Goal: Task Accomplishment & Management: Manage account settings

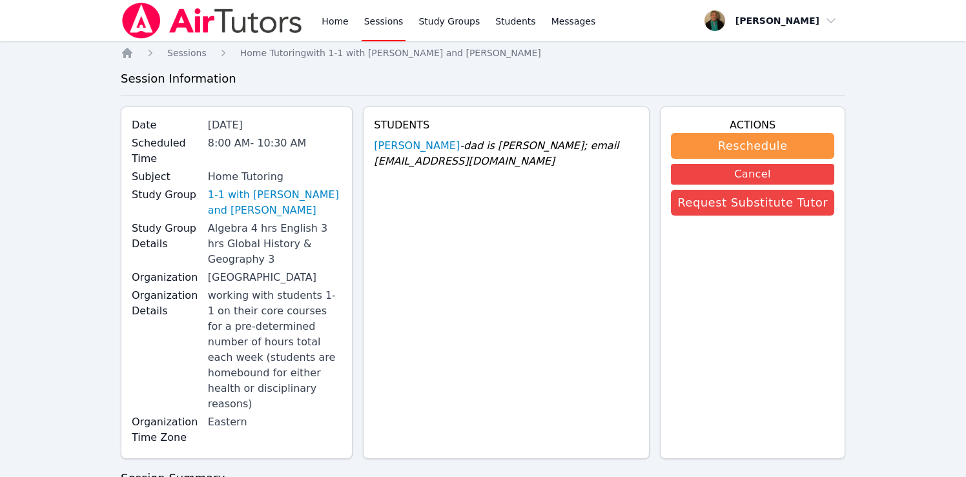
click at [374, 19] on link "Sessions" at bounding box center [383, 20] width 45 height 41
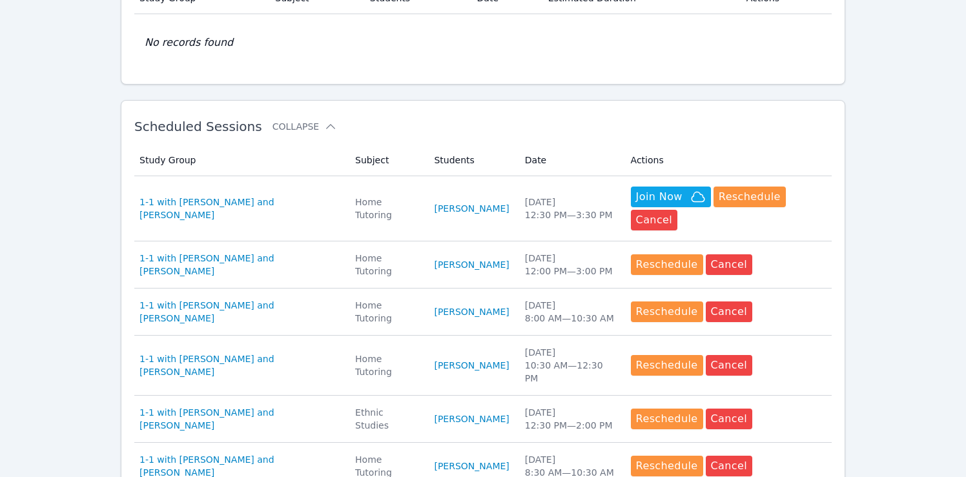
scroll to position [296, 0]
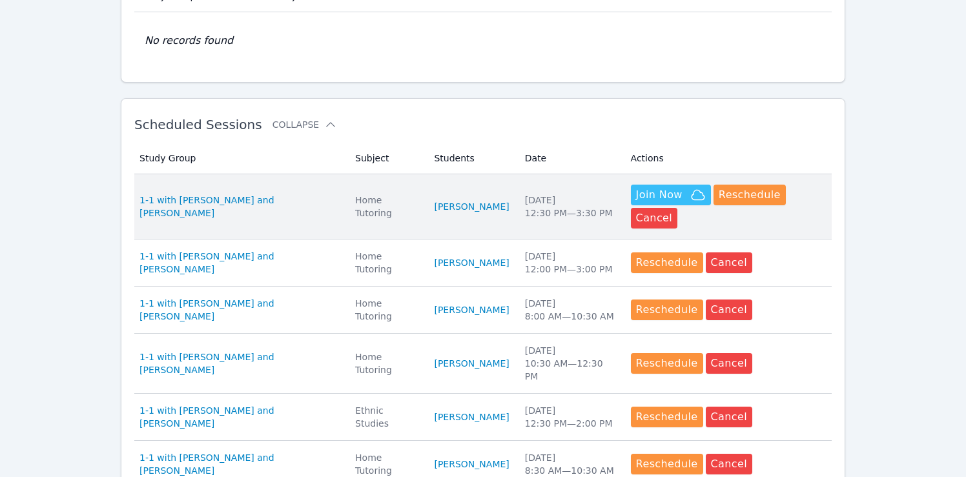
click at [653, 194] on span "Join Now" at bounding box center [659, 194] width 46 height 15
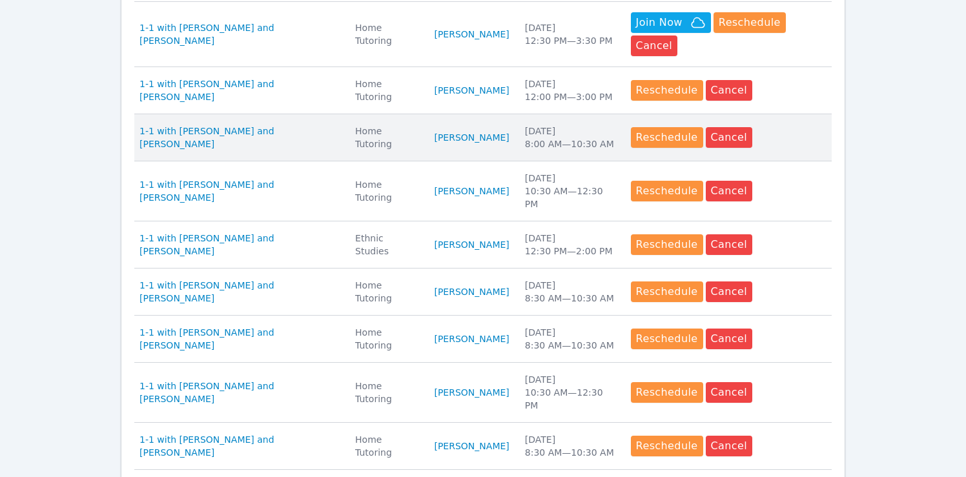
scroll to position [471, 0]
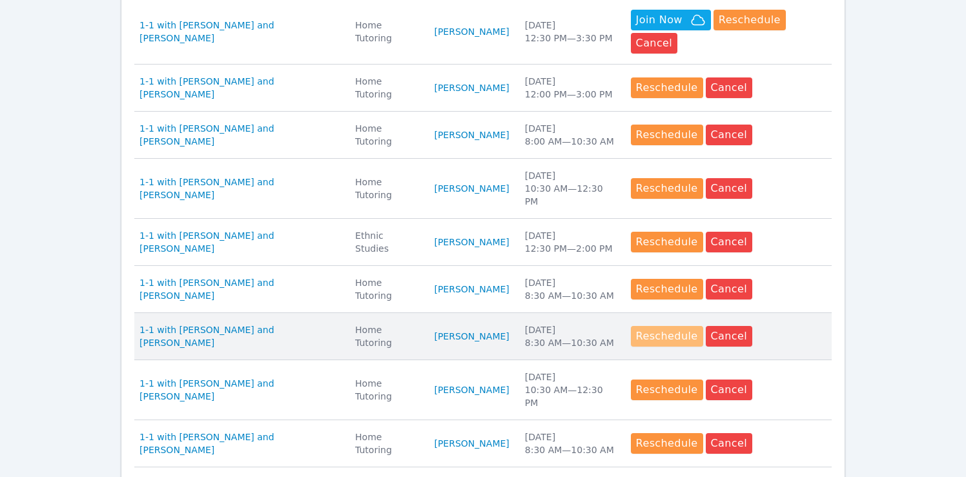
click at [651, 334] on button "Reschedule" at bounding box center [667, 336] width 72 height 21
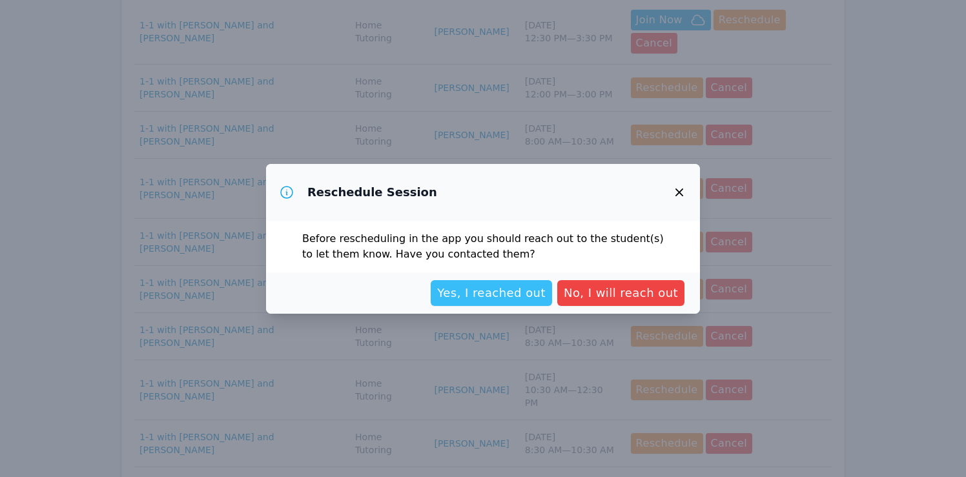
click at [531, 298] on span "Yes, I reached out" at bounding box center [491, 293] width 108 height 18
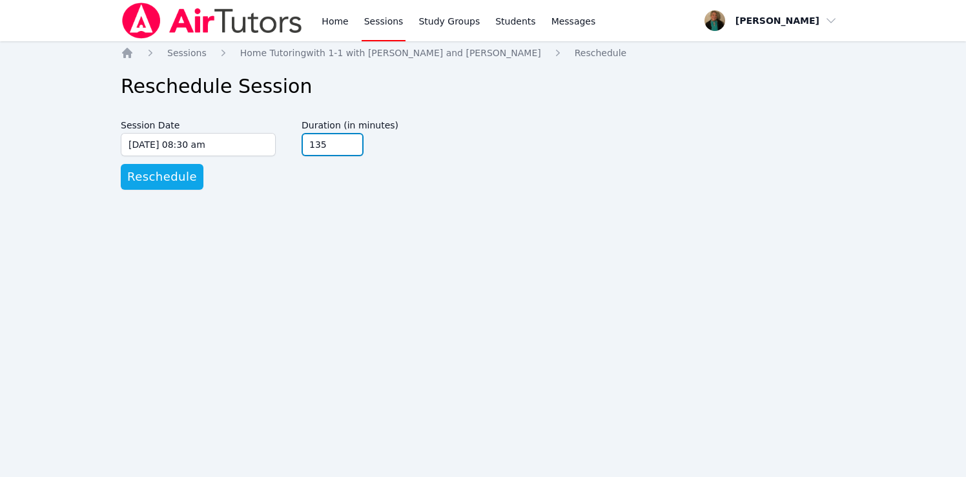
click at [349, 141] on input "135" at bounding box center [332, 144] width 62 height 23
type input "150"
click at [349, 140] on input "150" at bounding box center [332, 144] width 62 height 23
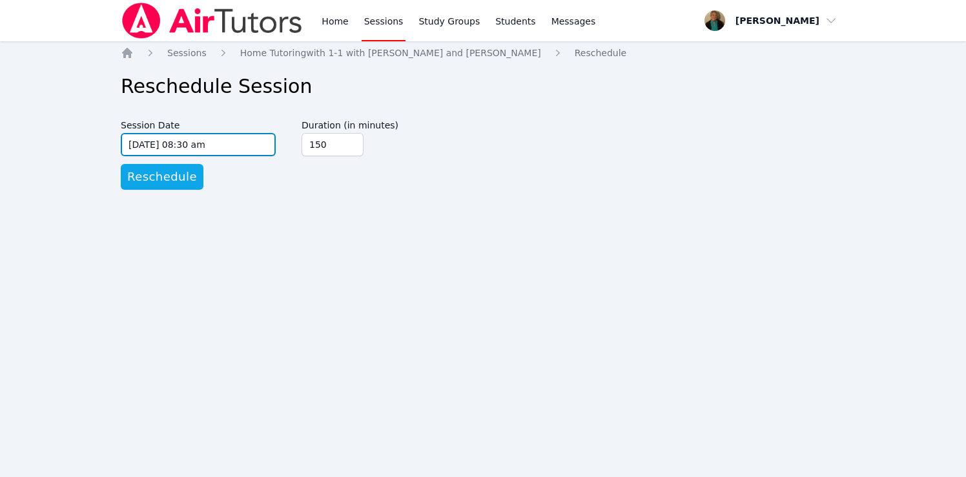
click at [243, 150] on input "09/23/2025 08:30 am" at bounding box center [198, 144] width 155 height 23
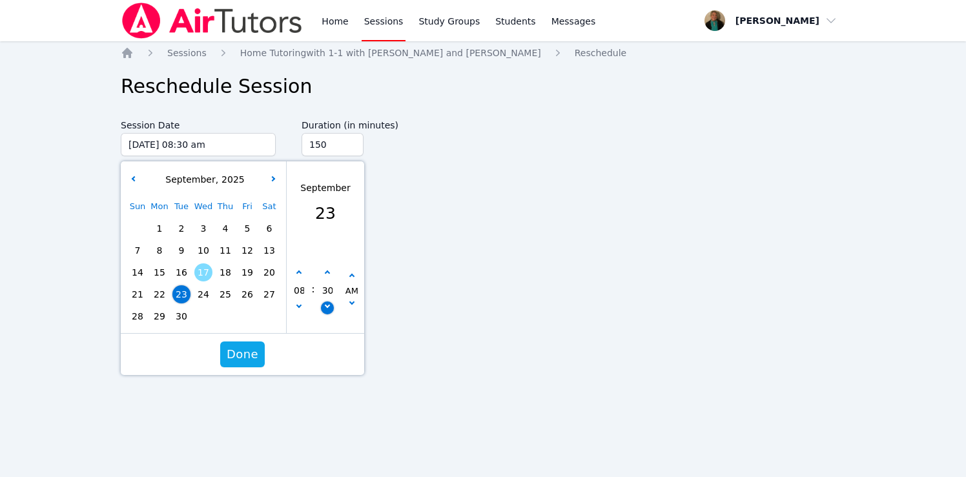
click at [325, 308] on button "button" at bounding box center [327, 307] width 13 height 13
type input "09/23/2025 08:25 am"
type input "25"
click at [325, 308] on button "button" at bounding box center [327, 307] width 13 height 13
type input "09/23/2025 08:20 am"
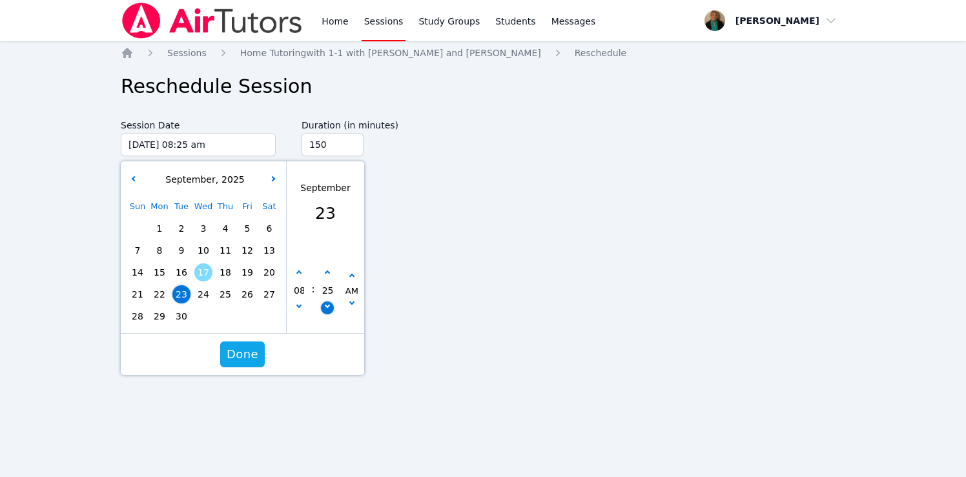
type input "20"
click at [325, 308] on button "button" at bounding box center [327, 307] width 13 height 13
type input "09/23/2025 08:15 am"
type input "15"
click at [325, 308] on button "button" at bounding box center [327, 307] width 13 height 13
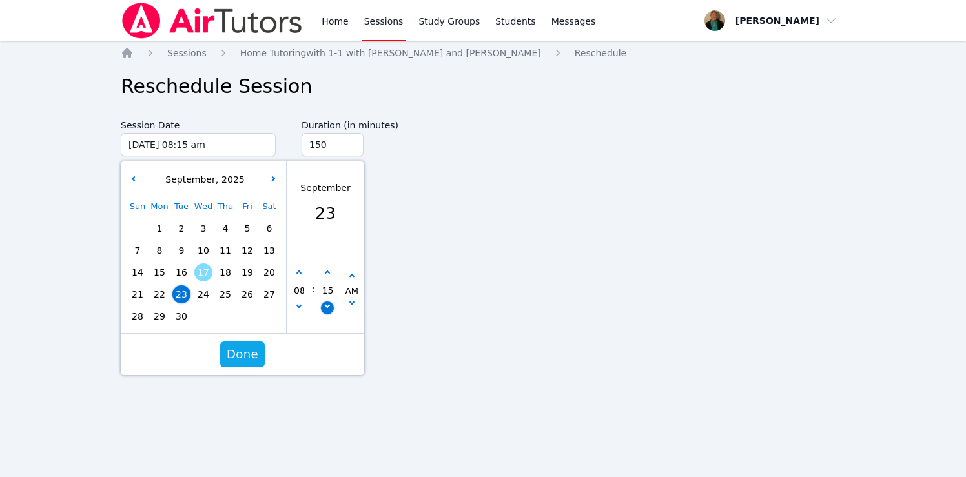
type input "09/23/2025 08:10 am"
type input "10"
click at [325, 308] on button "button" at bounding box center [327, 307] width 13 height 13
type input "09/23/2025 08:05 am"
type input "05"
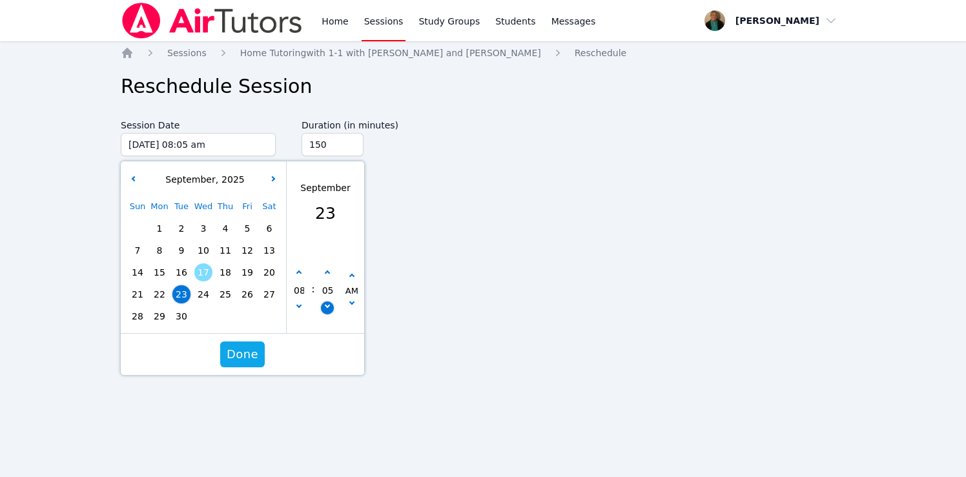
click at [325, 308] on button "button" at bounding box center [327, 307] width 13 height 13
type input "09/23/2025 08:00 am"
type input "00"
click at [246, 357] on span "Done" at bounding box center [243, 354] width 32 height 18
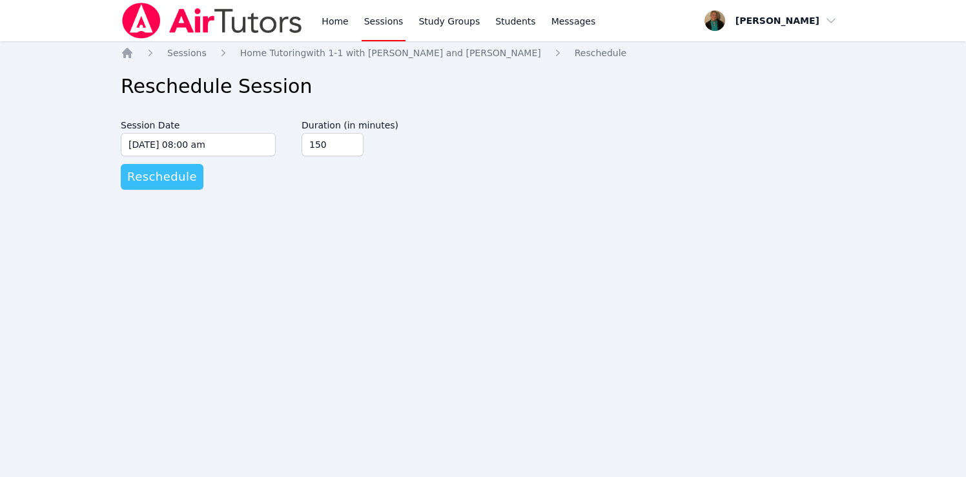
click at [169, 180] on span "Reschedule" at bounding box center [162, 177] width 70 height 18
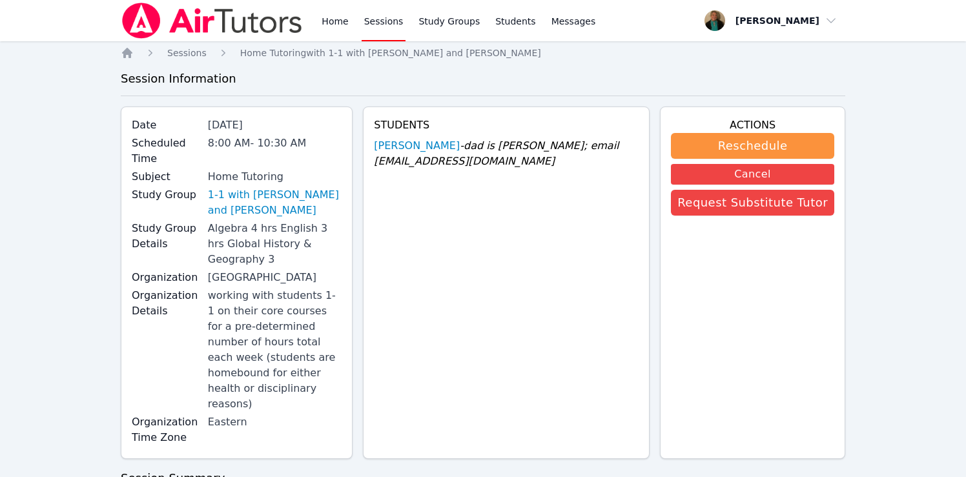
click at [383, 19] on link "Sessions" at bounding box center [383, 20] width 45 height 41
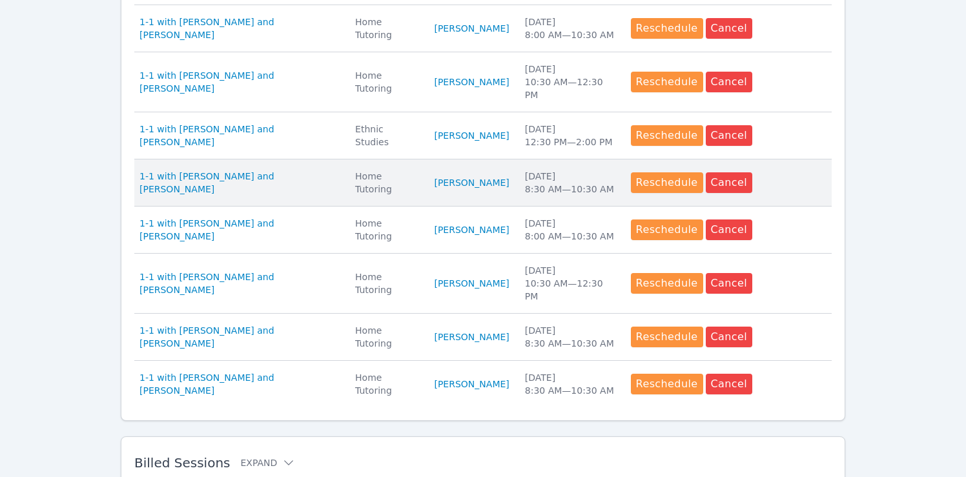
scroll to position [578, 0]
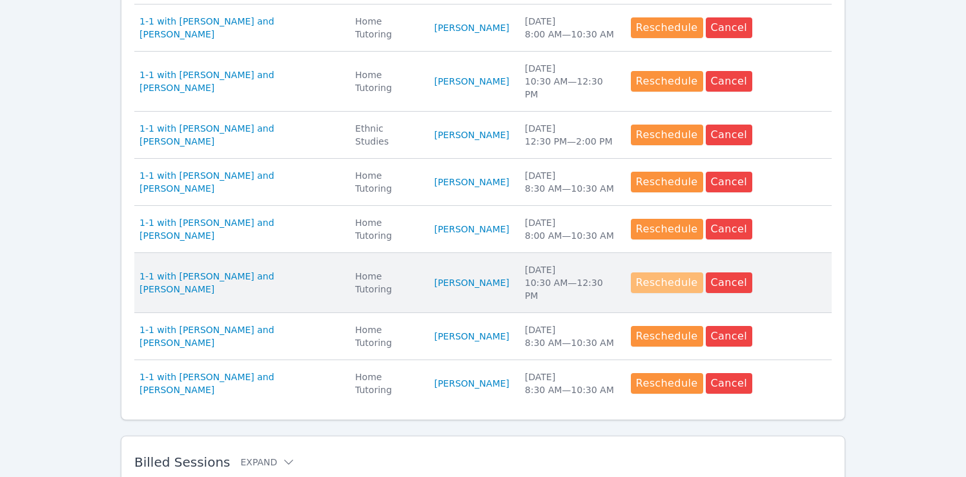
click at [652, 279] on button "Reschedule" at bounding box center [667, 282] width 72 height 21
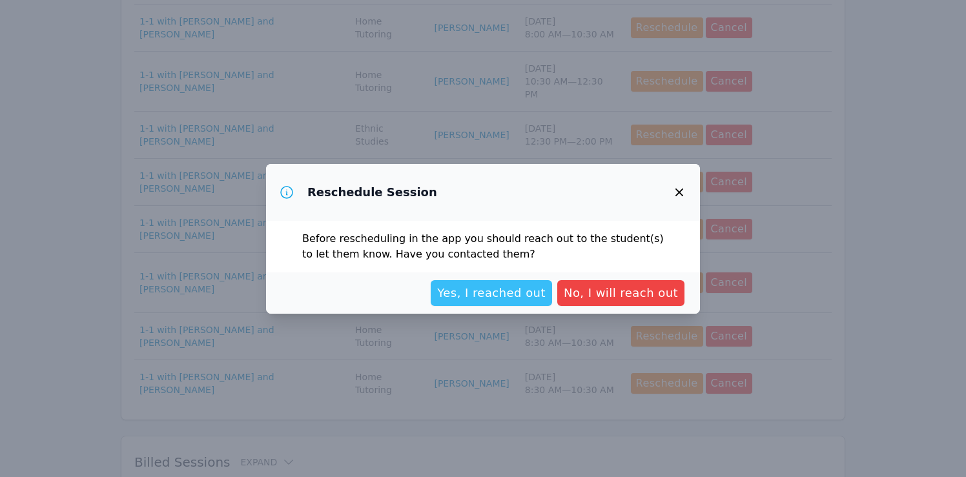
click at [488, 287] on span "Yes, I reached out" at bounding box center [491, 293] width 108 height 18
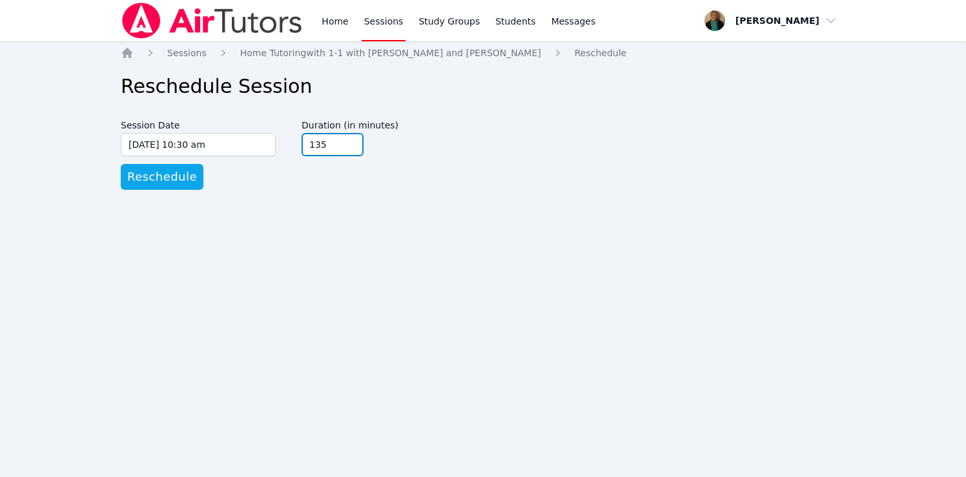
click at [350, 143] on input "135" at bounding box center [332, 144] width 62 height 23
type input "150"
click at [350, 143] on input "150" at bounding box center [332, 144] width 62 height 23
click at [161, 178] on span "Reschedule" at bounding box center [162, 177] width 70 height 18
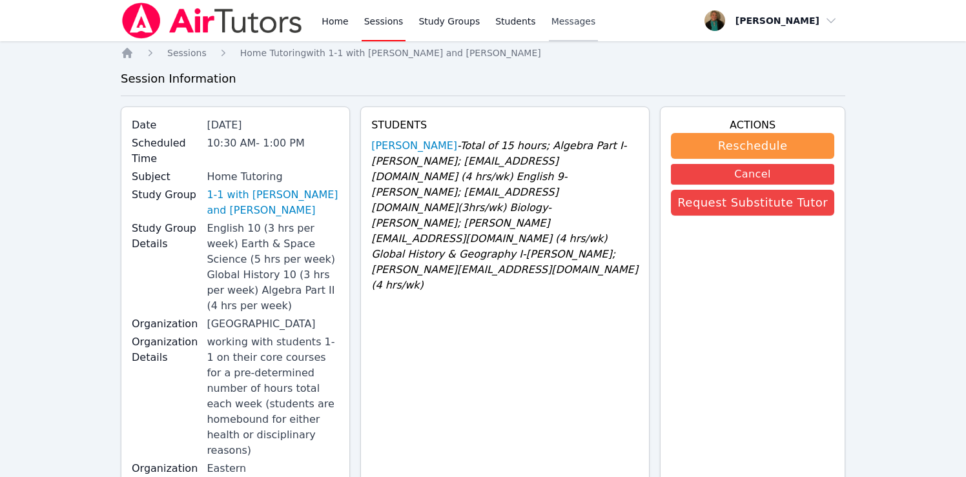
click at [567, 24] on span "Messages" at bounding box center [573, 21] width 45 height 13
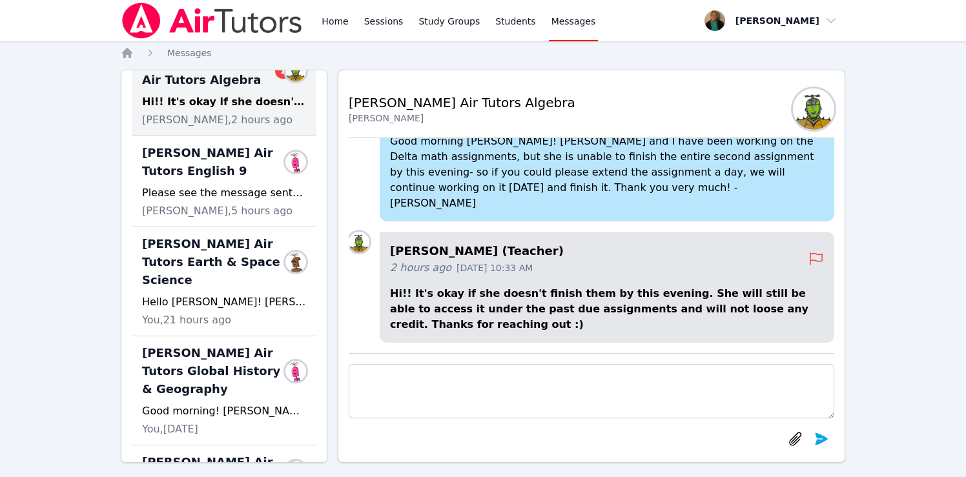
scroll to position [133, 0]
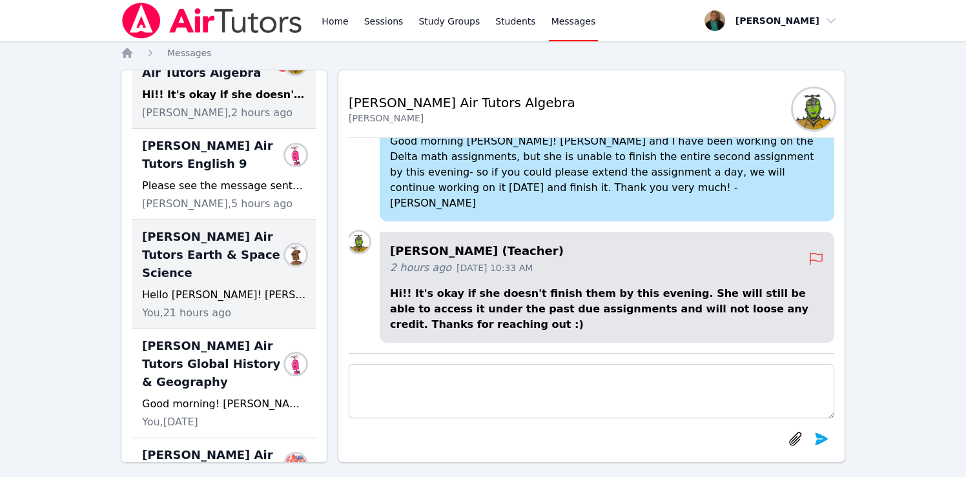
click at [221, 264] on div "Blake Hafner Air Tutors Earth & Space Science Members Hello Mrs. Haig! Blake an…" at bounding box center [224, 274] width 185 height 109
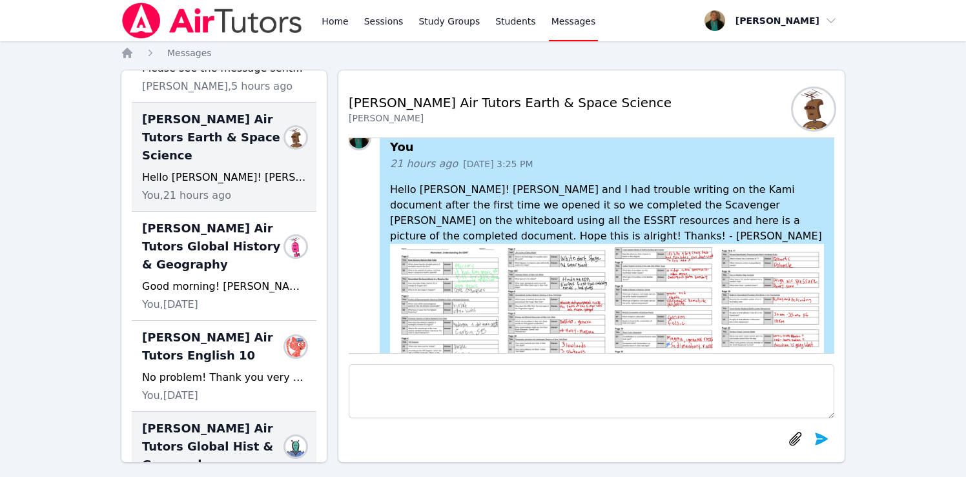
scroll to position [0, 0]
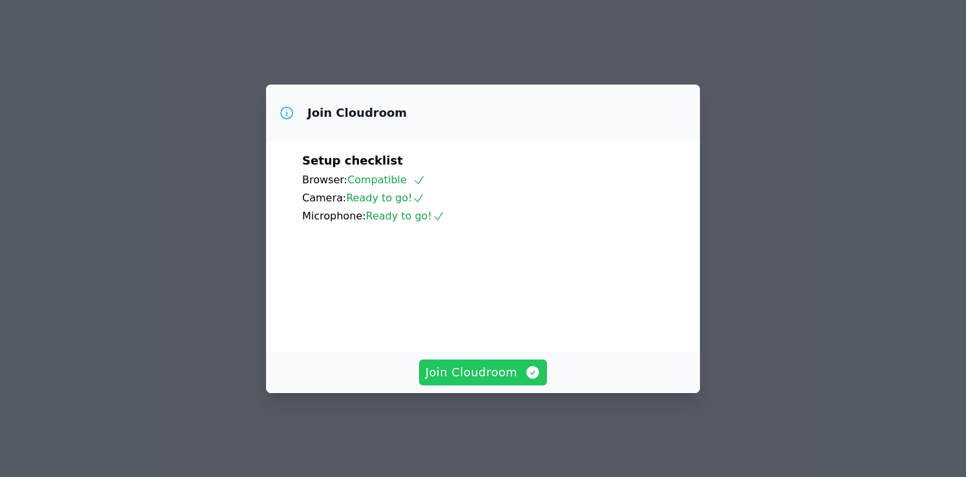
click at [462, 366] on div "Join Cloudroom" at bounding box center [483, 372] width 434 height 41
click at [468, 381] on span "Join Cloudroom" at bounding box center [483, 372] width 116 height 18
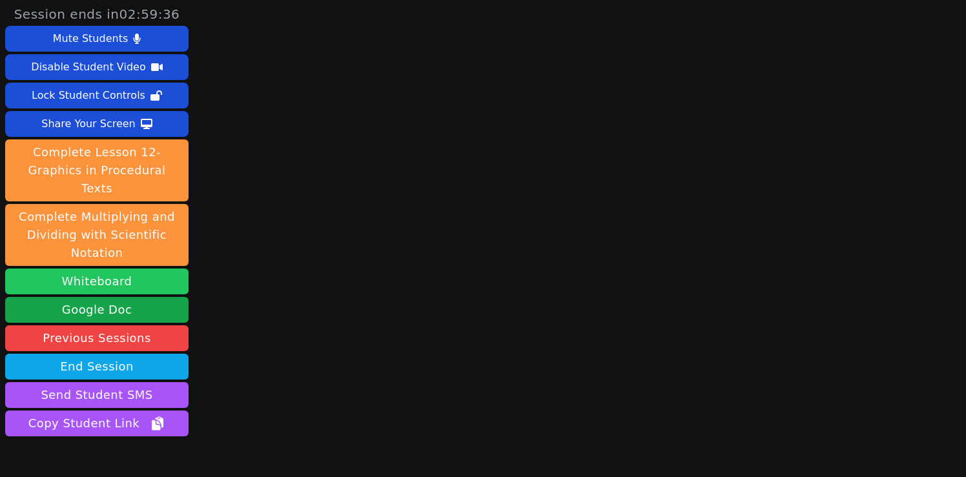
click at [139, 269] on button "Whiteboard" at bounding box center [96, 282] width 183 height 26
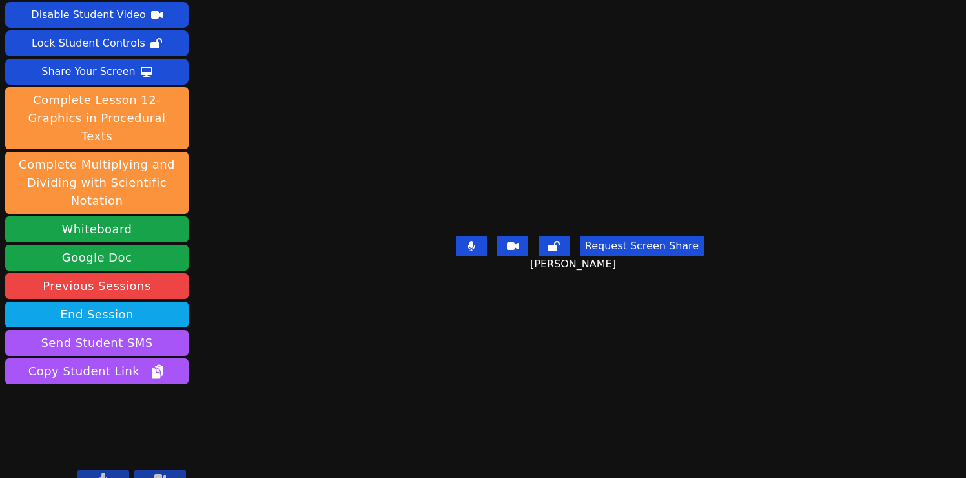
scroll to position [52, 0]
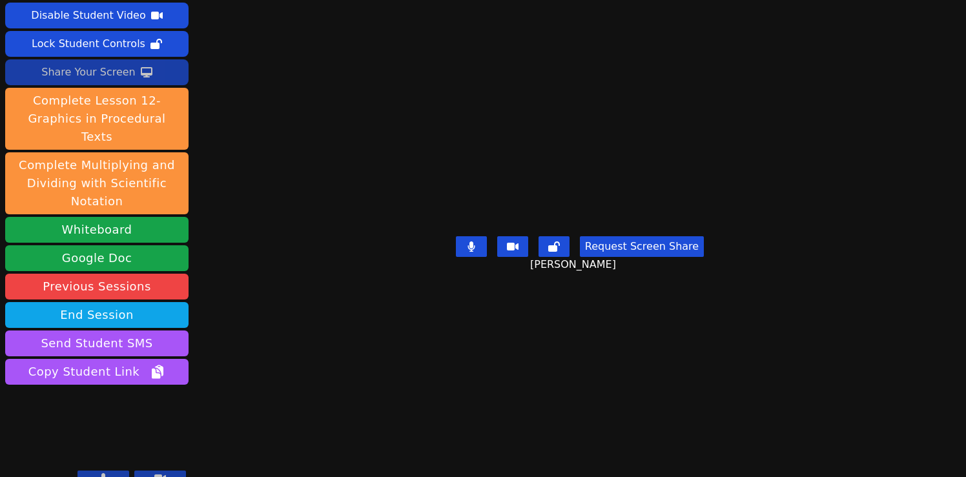
click at [111, 71] on div "Share Your Screen" at bounding box center [88, 72] width 94 height 21
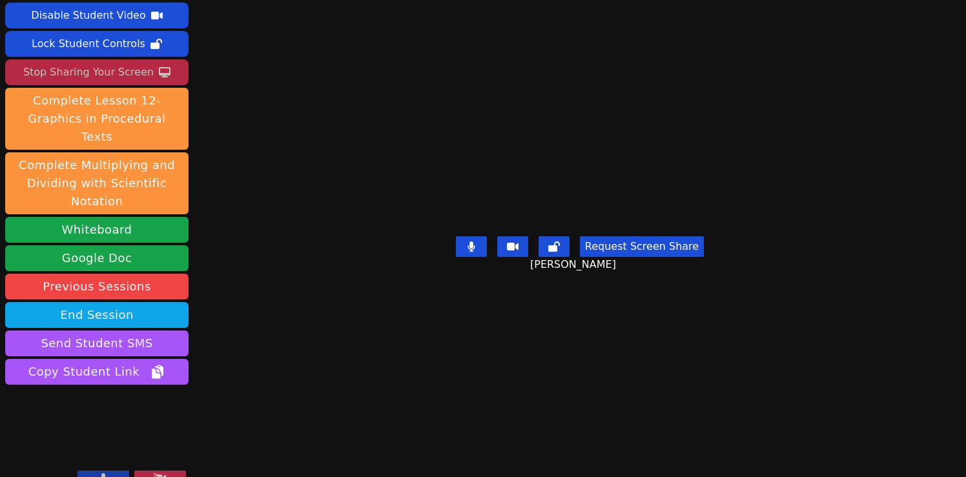
click at [627, 257] on button "Request Screen Share" at bounding box center [642, 246] width 124 height 21
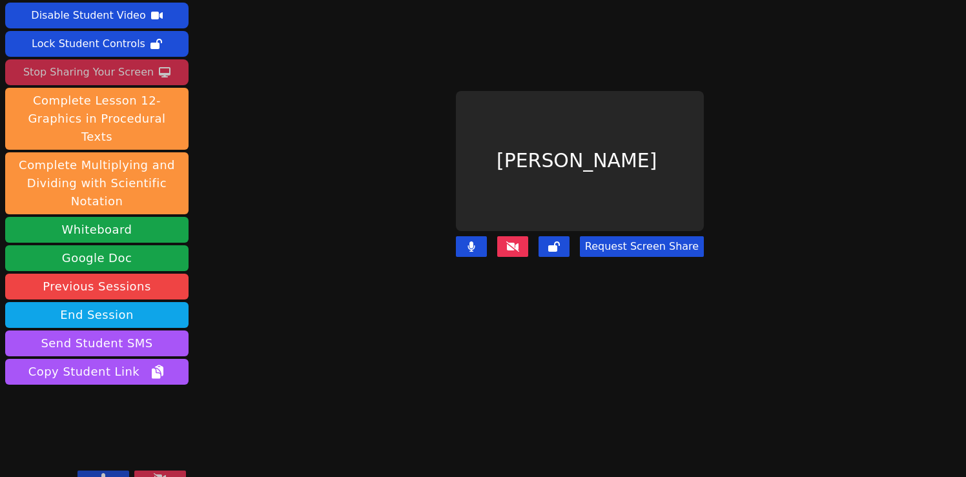
click at [109, 73] on div "Stop Sharing Your Screen" at bounding box center [88, 72] width 130 height 21
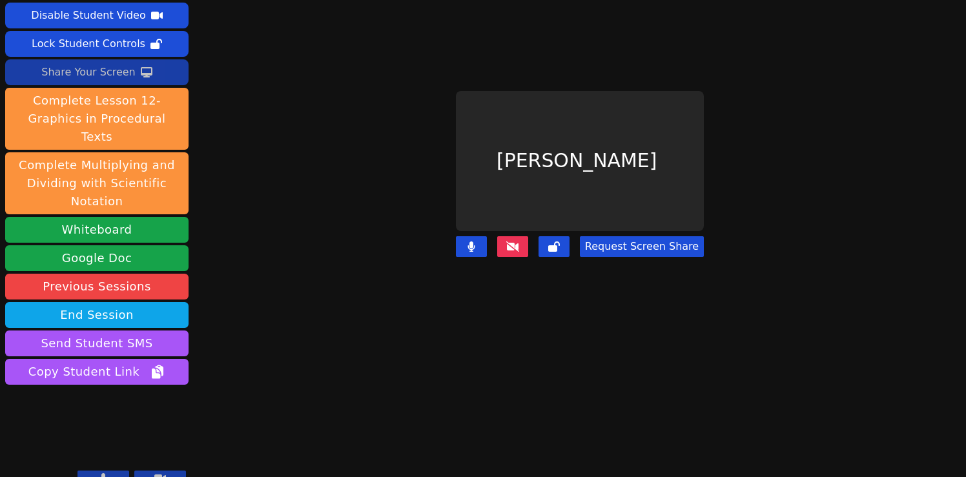
click at [629, 243] on button "Request Screen Share" at bounding box center [642, 246] width 124 height 21
click at [616, 240] on button "Request Screen Share" at bounding box center [642, 246] width 124 height 21
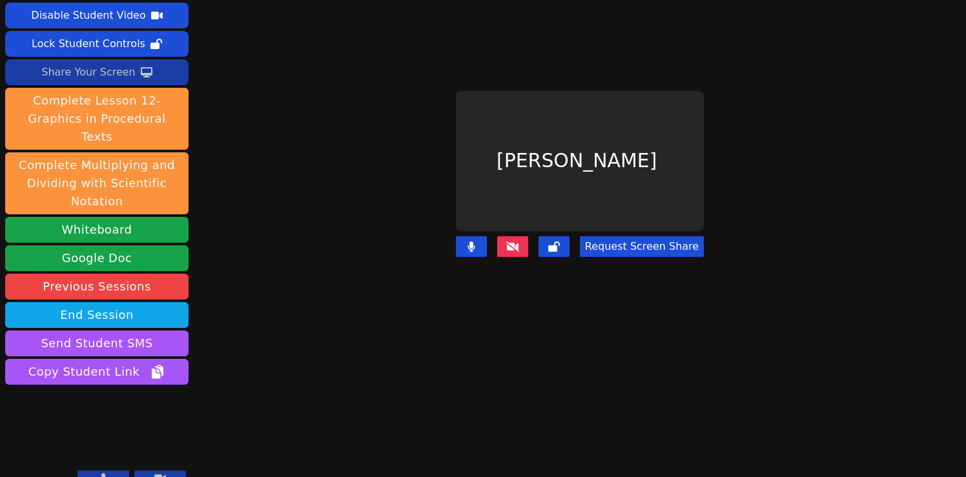
click at [518, 241] on icon at bounding box center [512, 246] width 13 height 10
click at [105, 67] on div "Share Your Screen" at bounding box center [88, 72] width 94 height 21
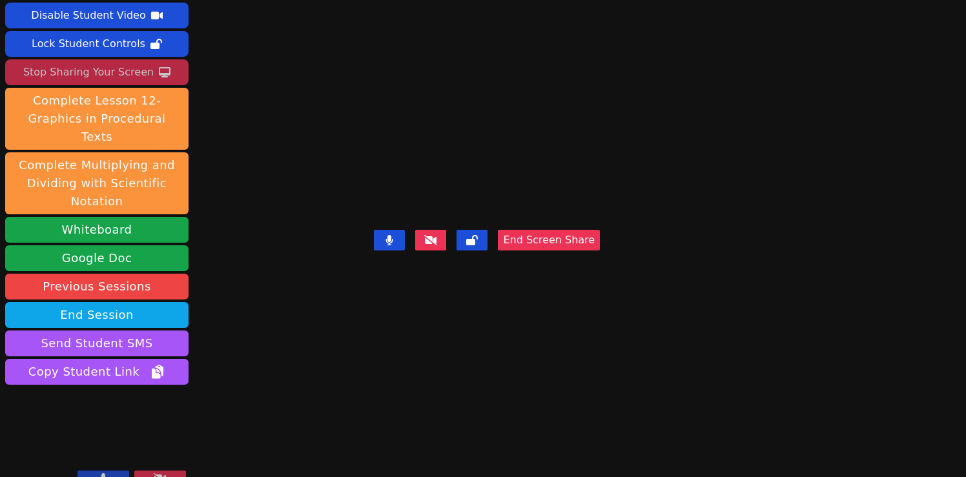
click at [123, 66] on div "Stop Sharing Your Screen" at bounding box center [88, 72] width 130 height 21
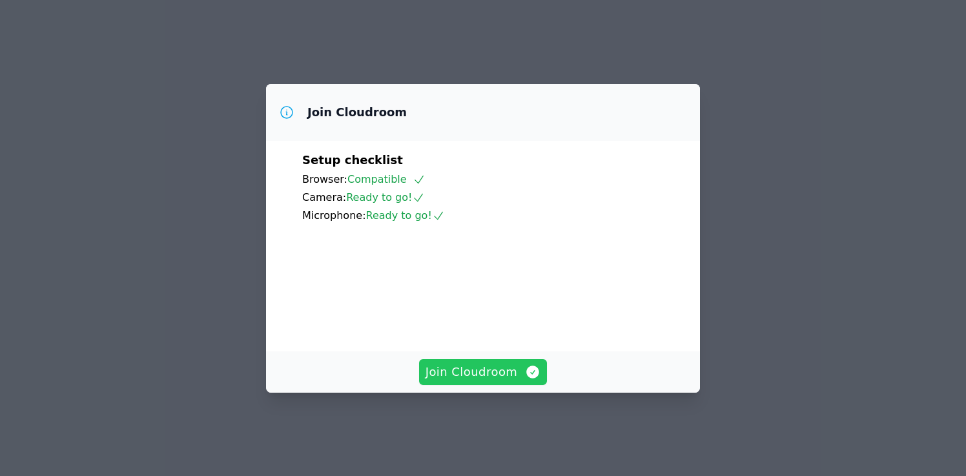
click at [498, 378] on span "Join Cloudroom" at bounding box center [483, 372] width 116 height 18
click at [500, 379] on span "Join Cloudroom" at bounding box center [483, 372] width 116 height 18
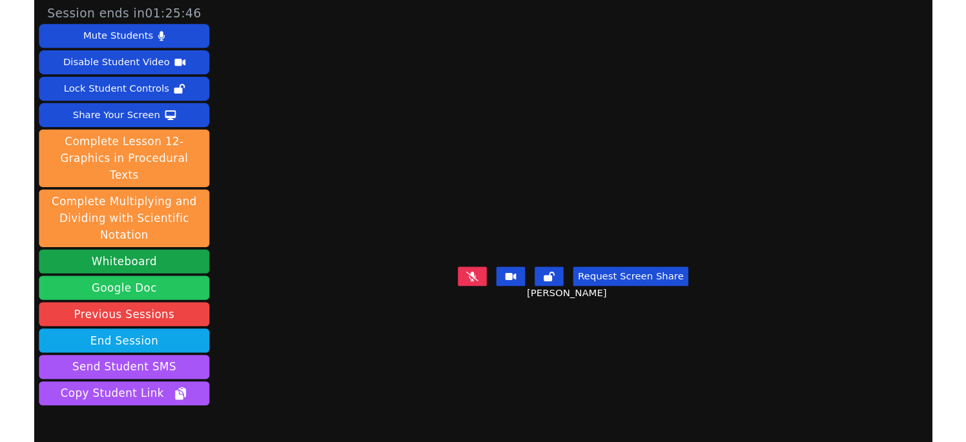
scroll to position [54, 0]
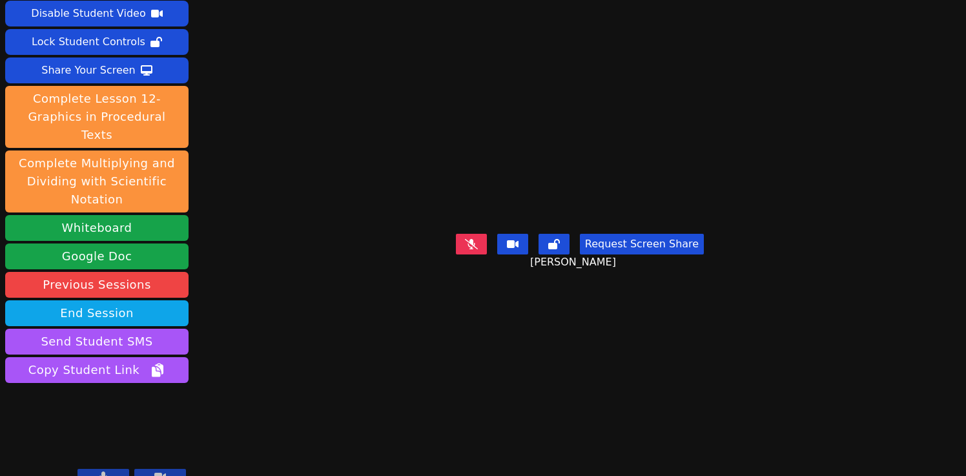
click at [99, 469] on button at bounding box center [103, 476] width 52 height 15
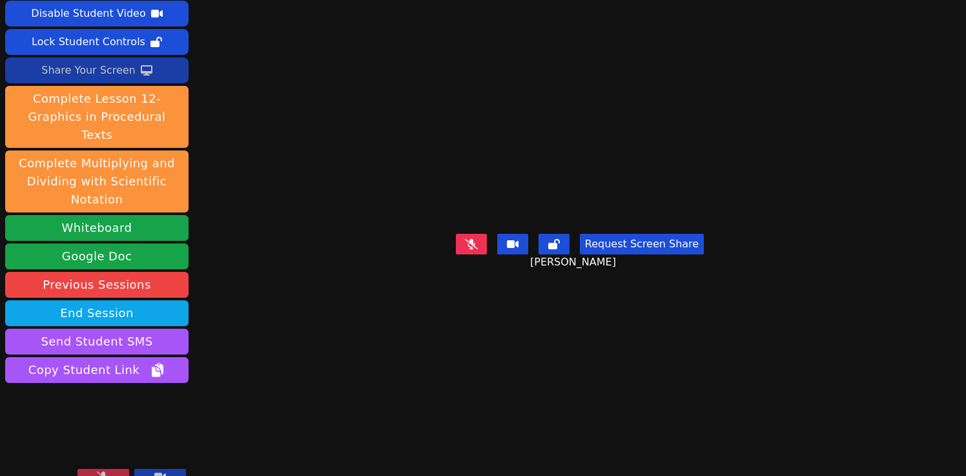
click at [121, 65] on div "Share Your Screen" at bounding box center [88, 70] width 94 height 21
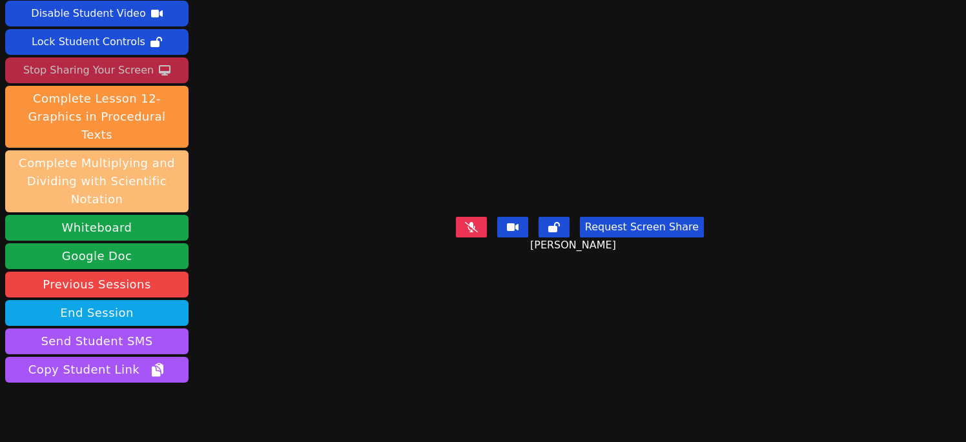
scroll to position [87, 0]
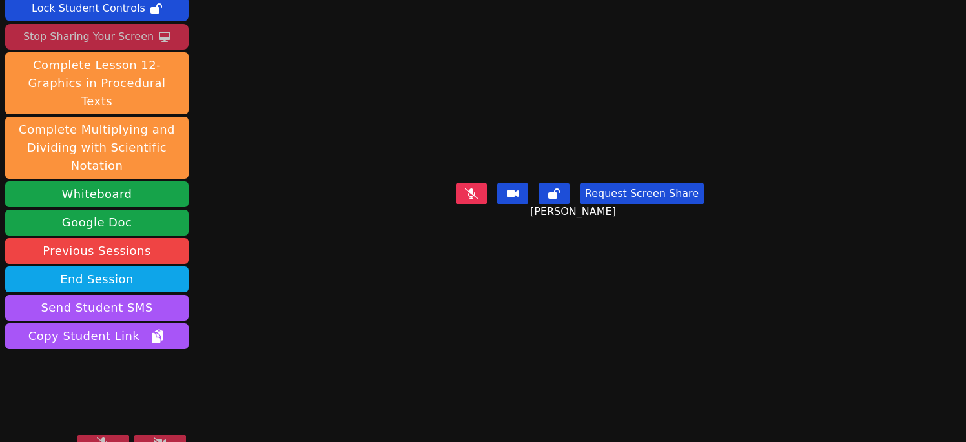
click at [103, 438] on icon at bounding box center [103, 443] width 13 height 10
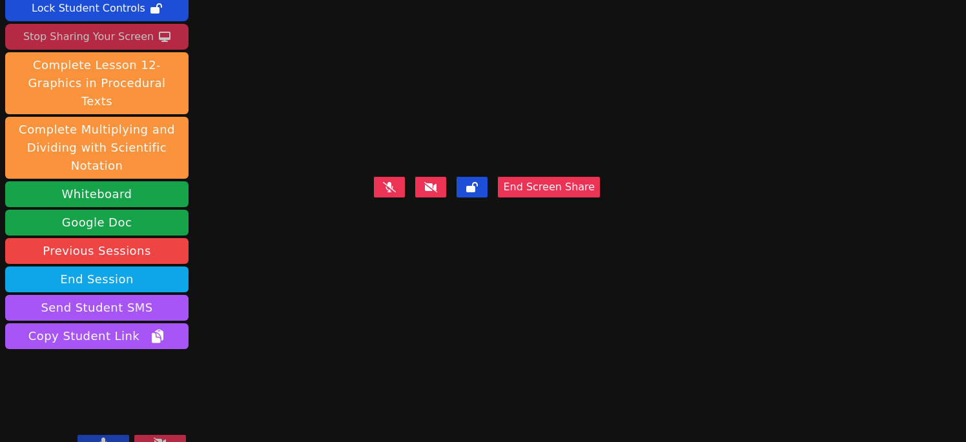
click at [149, 435] on button at bounding box center [160, 442] width 52 height 15
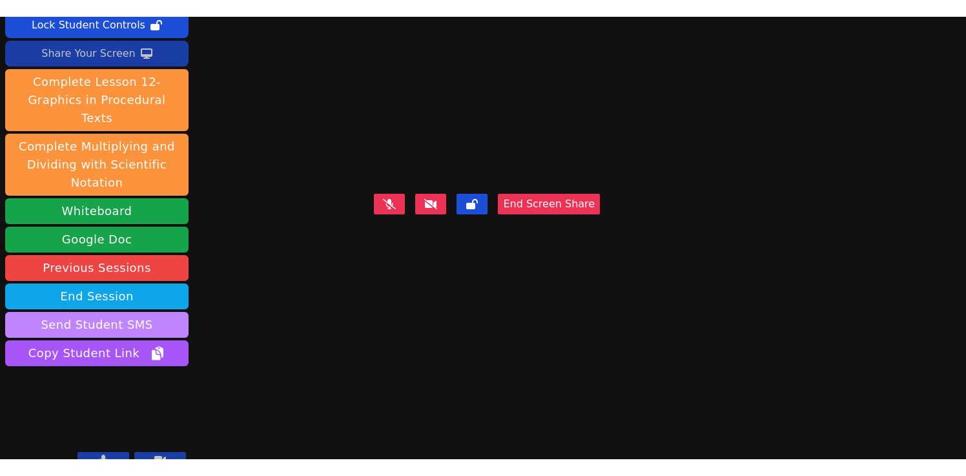
scroll to position [0, 0]
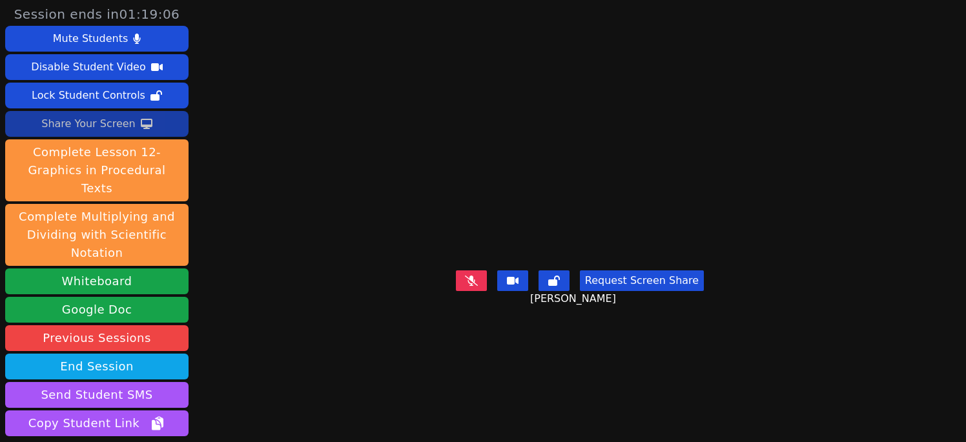
click at [126, 124] on div "Share Your Screen" at bounding box center [88, 124] width 94 height 21
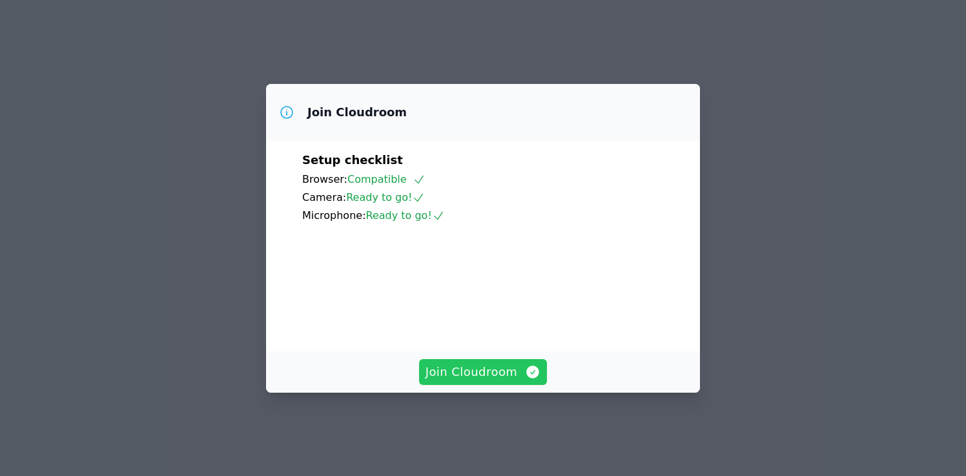
click at [476, 379] on span "Join Cloudroom" at bounding box center [483, 372] width 116 height 18
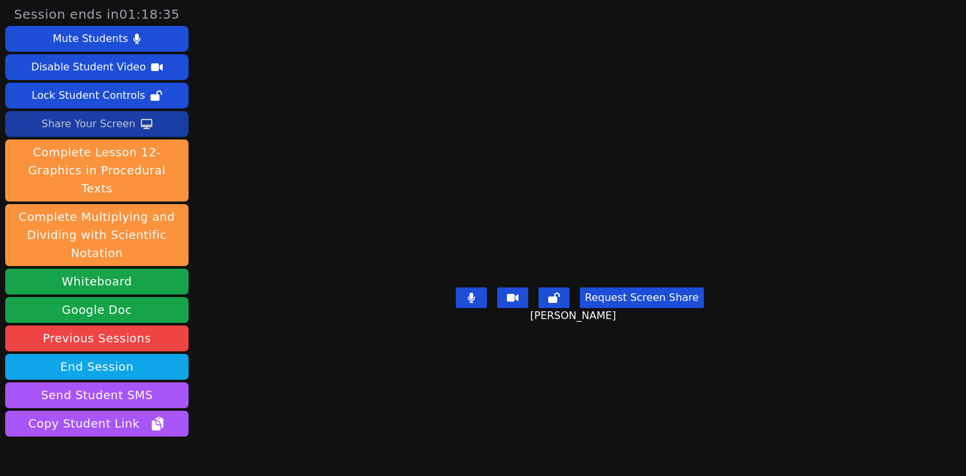
click at [111, 118] on div "Share Your Screen" at bounding box center [88, 124] width 94 height 21
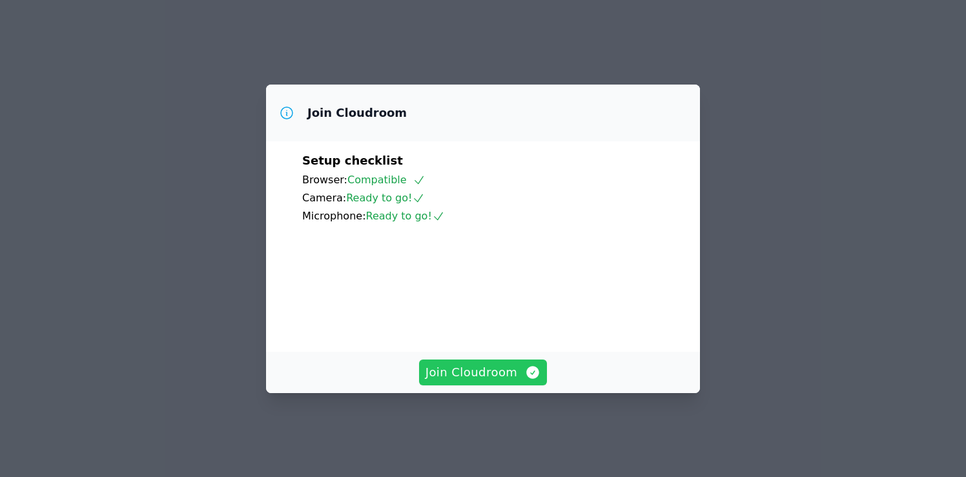
click at [494, 366] on div "Join Cloudroom" at bounding box center [483, 372] width 434 height 41
click at [493, 379] on span "Join Cloudroom" at bounding box center [483, 372] width 116 height 18
click at [481, 378] on span "Join Cloudroom" at bounding box center [483, 372] width 116 height 18
click at [496, 381] on span "Join Cloudroom" at bounding box center [483, 372] width 116 height 18
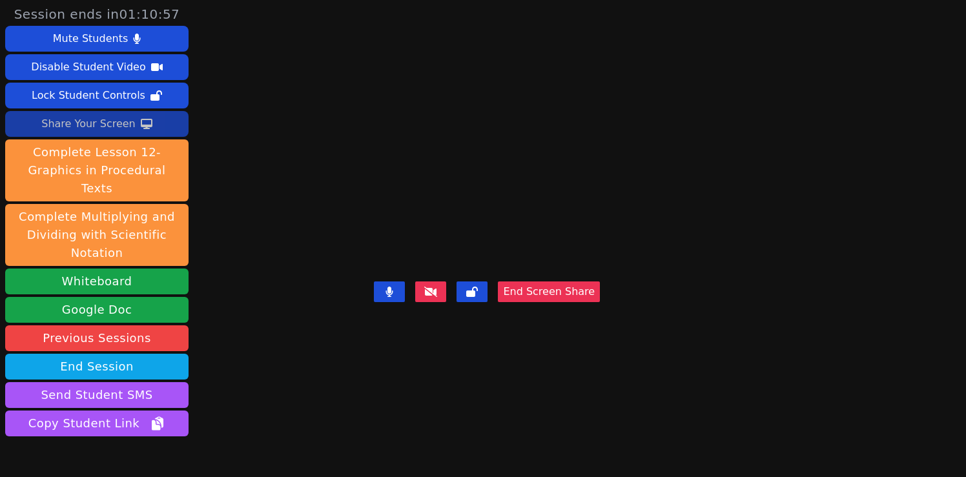
click at [113, 123] on div "Share Your Screen" at bounding box center [88, 124] width 94 height 21
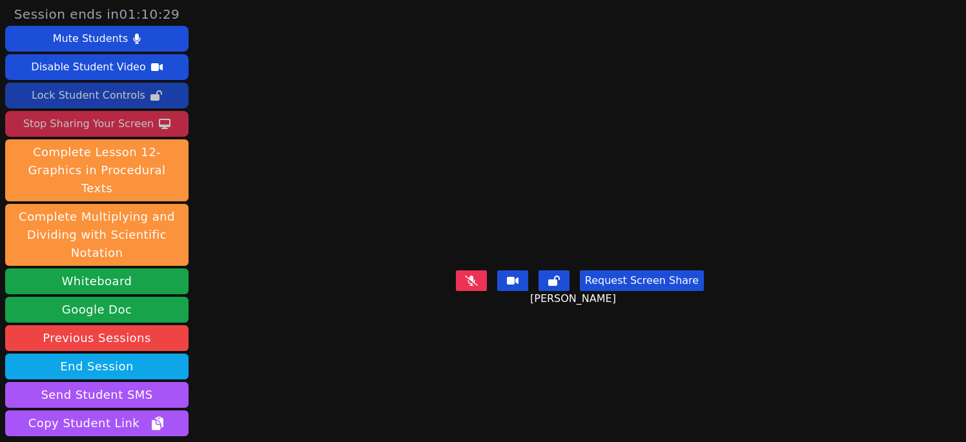
scroll to position [87, 0]
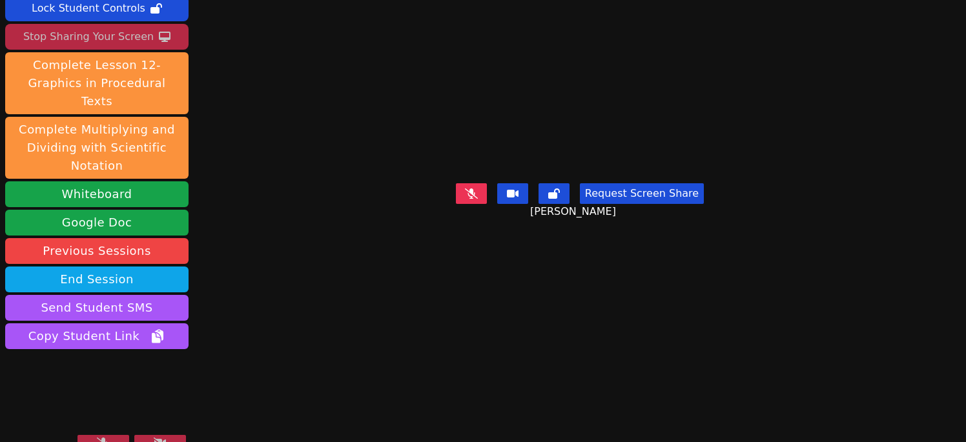
click at [109, 435] on button at bounding box center [103, 442] width 52 height 15
click at [156, 438] on icon at bounding box center [160, 443] width 13 height 10
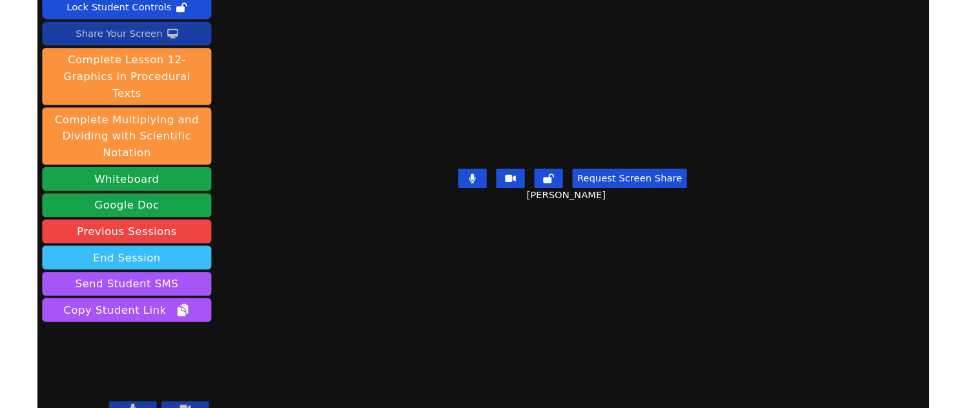
scroll to position [0, 0]
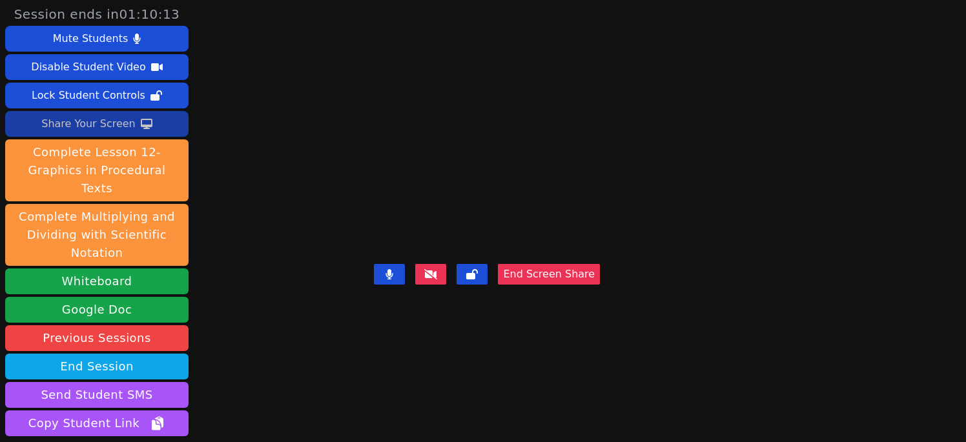
click at [88, 127] on div "Share Your Screen" at bounding box center [88, 124] width 94 height 21
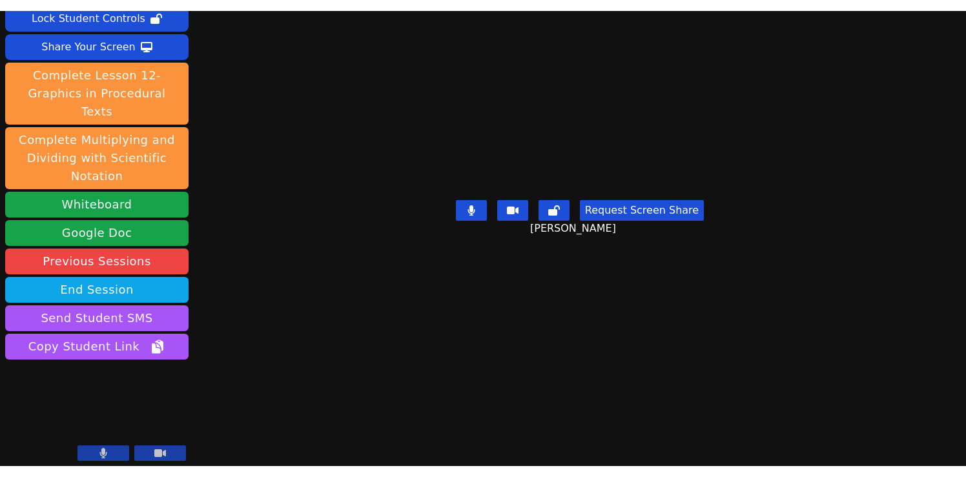
scroll to position [54, 0]
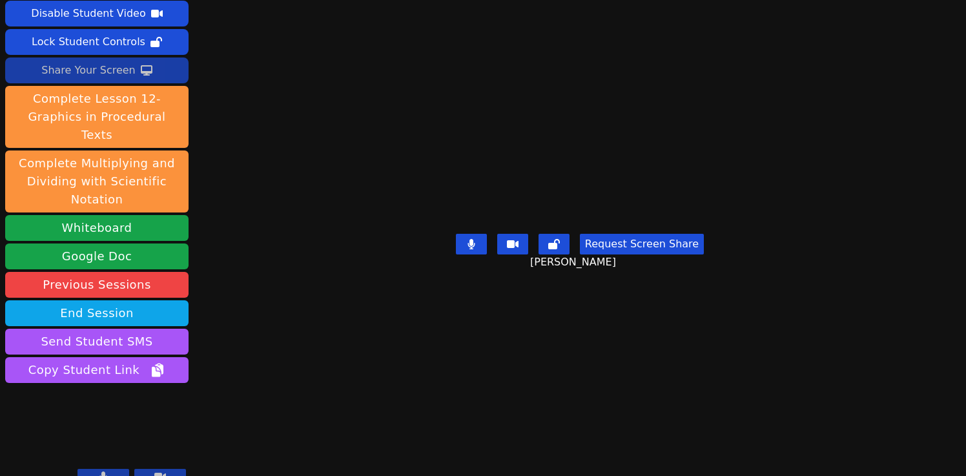
click at [89, 70] on div "Share Your Screen" at bounding box center [88, 70] width 94 height 21
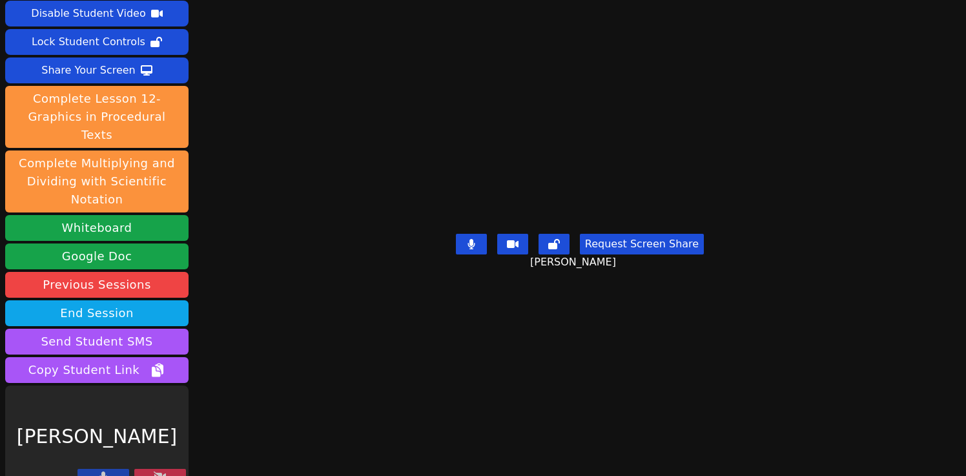
click at [626, 254] on button "Request Screen Share" at bounding box center [642, 244] width 124 height 21
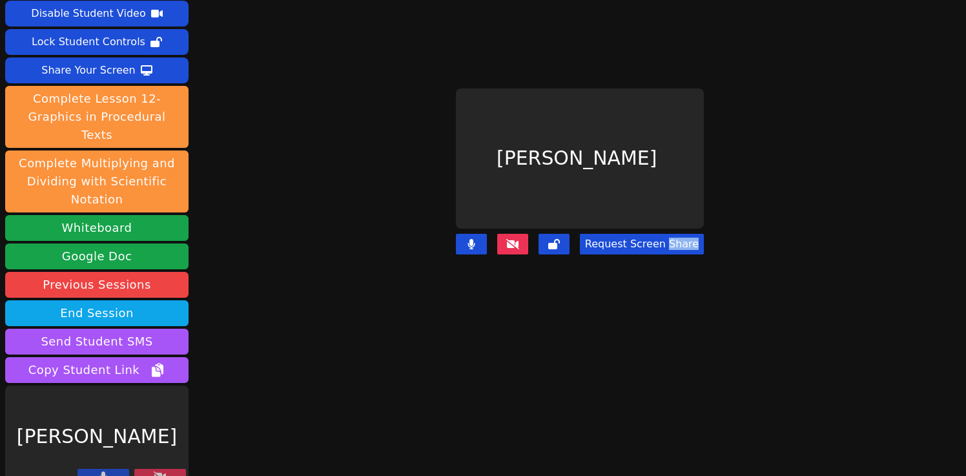
click at [626, 349] on main "[PERSON_NAME] Request Screen Share" at bounding box center [580, 184] width 423 height 476
click at [627, 236] on button "Request Screen Share" at bounding box center [642, 244] width 124 height 21
click at [167, 469] on button at bounding box center [160, 476] width 52 height 15
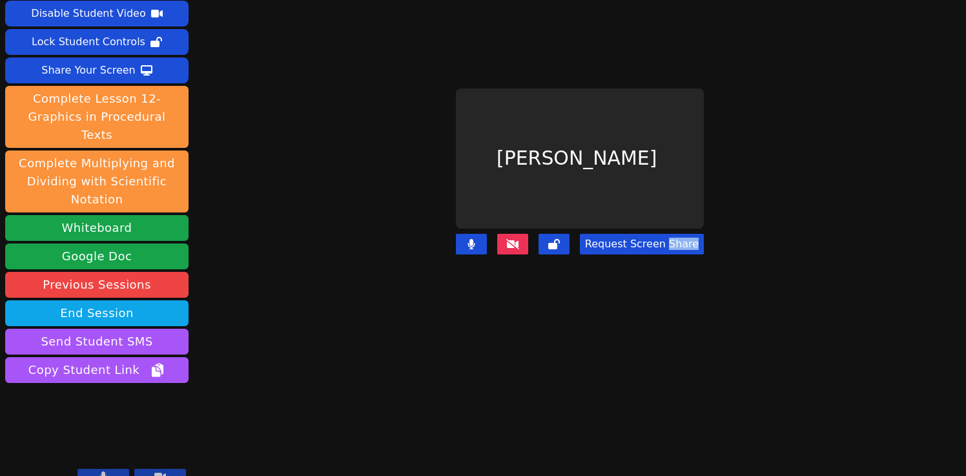
click at [639, 239] on button "Request Screen Share" at bounding box center [642, 244] width 124 height 21
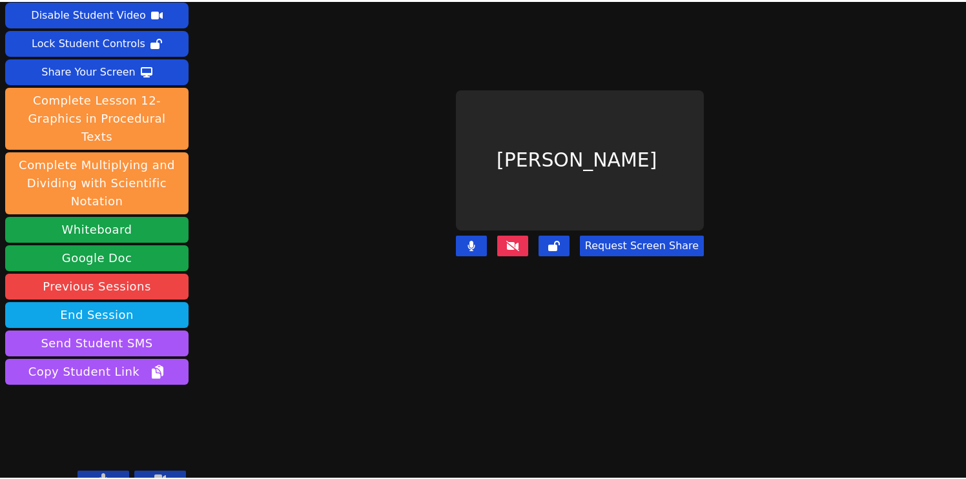
scroll to position [52, 0]
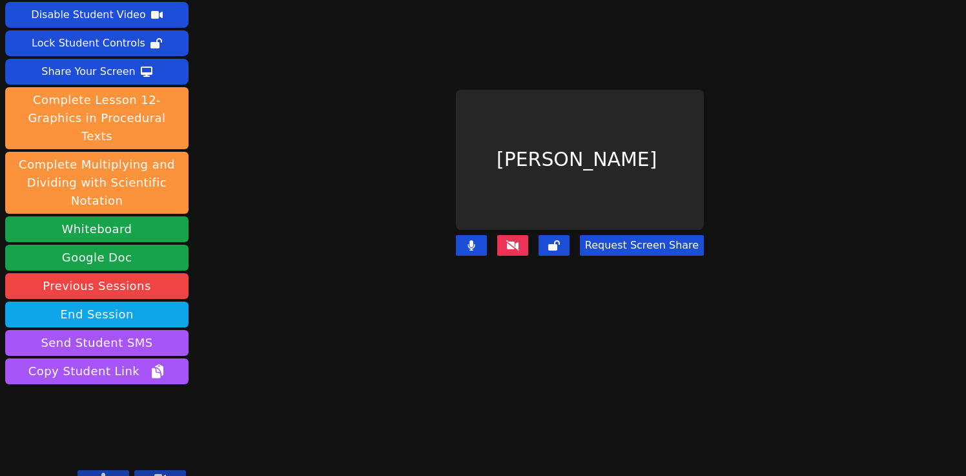
click at [683, 247] on button "Request Screen Share" at bounding box center [642, 245] width 124 height 21
click at [674, 238] on button "Request Screen Share" at bounding box center [642, 245] width 124 height 21
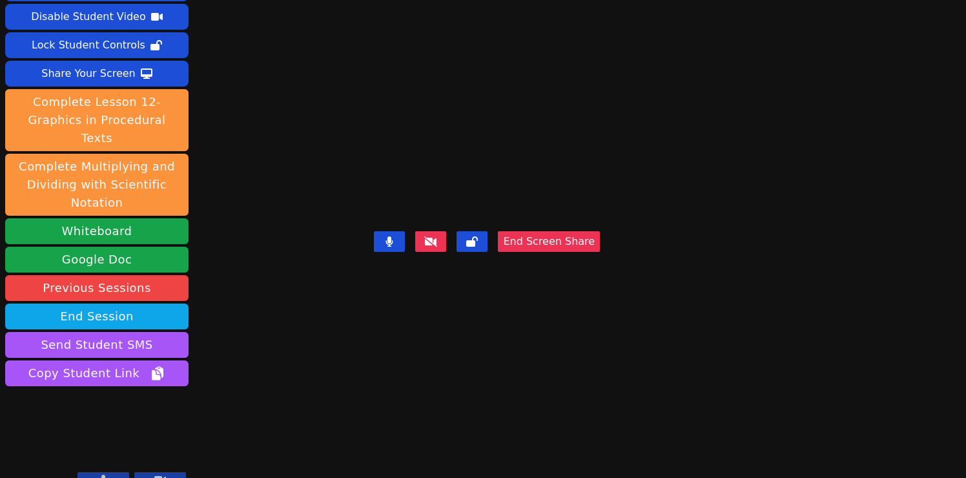
scroll to position [52, 0]
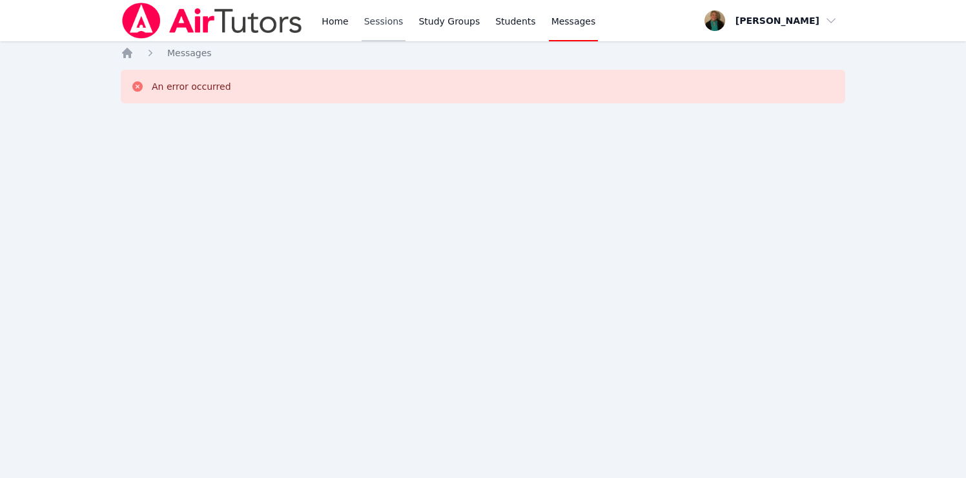
click at [382, 25] on link "Sessions" at bounding box center [383, 20] width 45 height 41
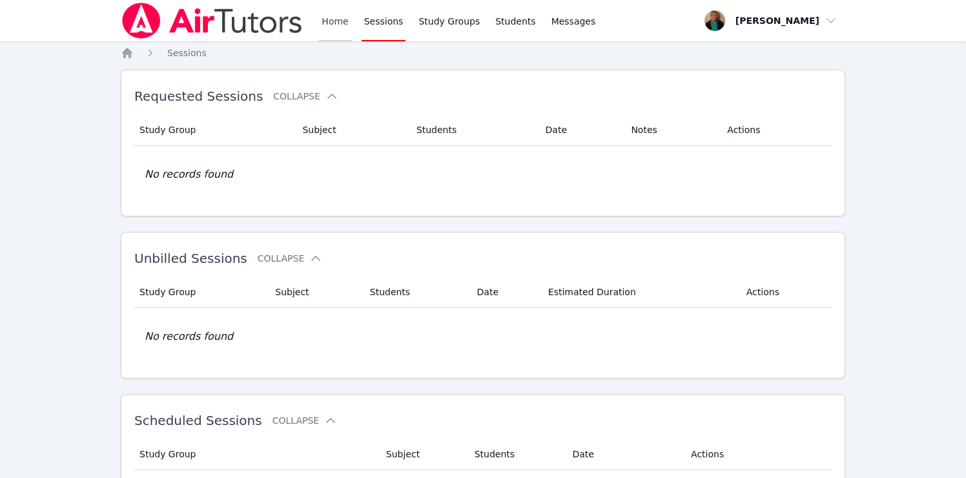
click at [334, 16] on link "Home" at bounding box center [335, 20] width 32 height 41
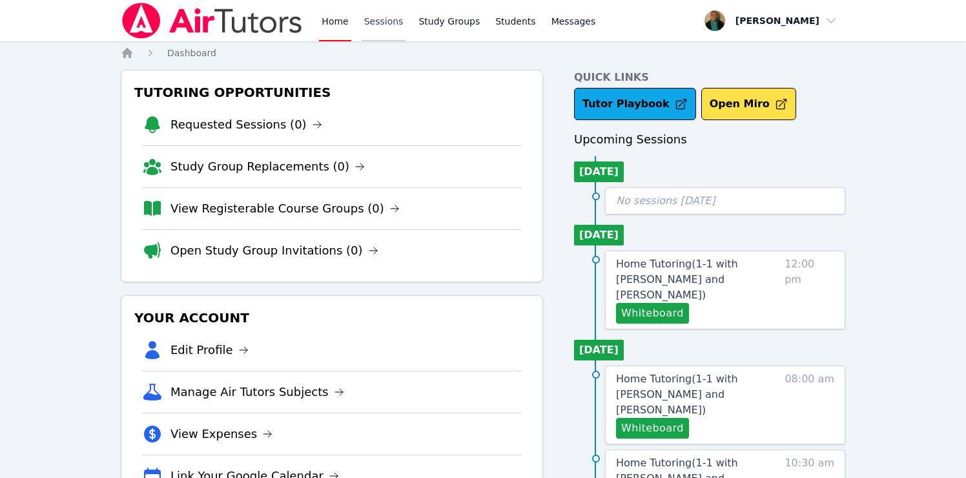
click at [378, 26] on link "Sessions" at bounding box center [383, 20] width 45 height 41
